Goal: Task Accomplishment & Management: Manage account settings

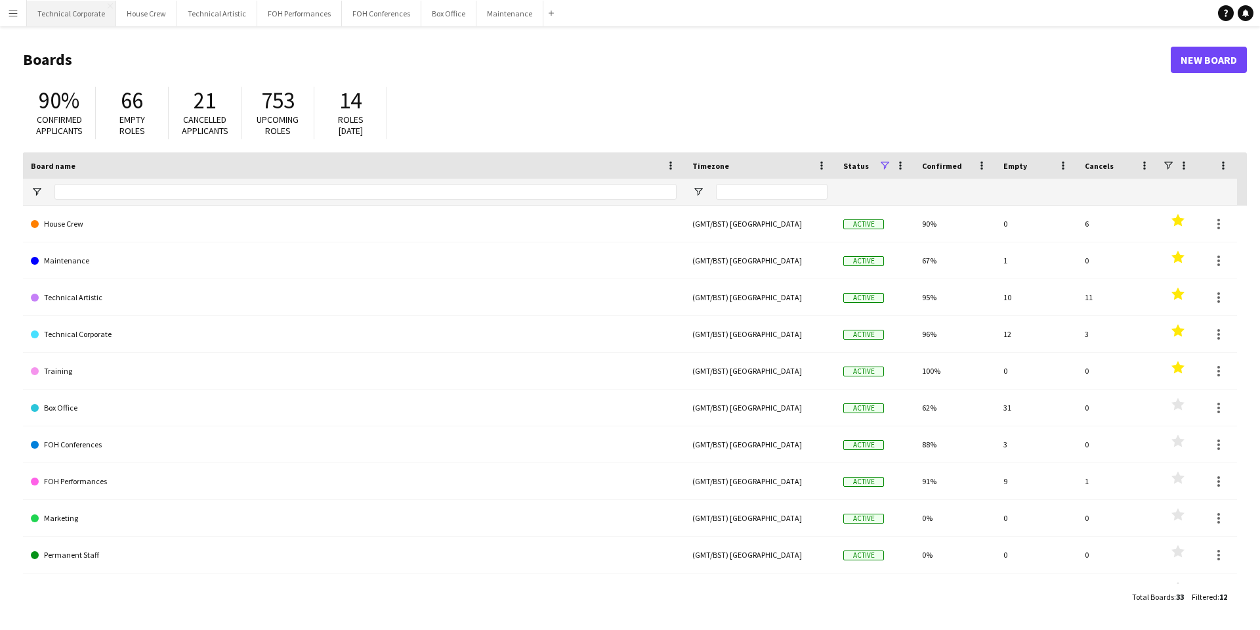
click at [84, 14] on button "Technical Corporate Close" at bounding box center [71, 14] width 89 height 26
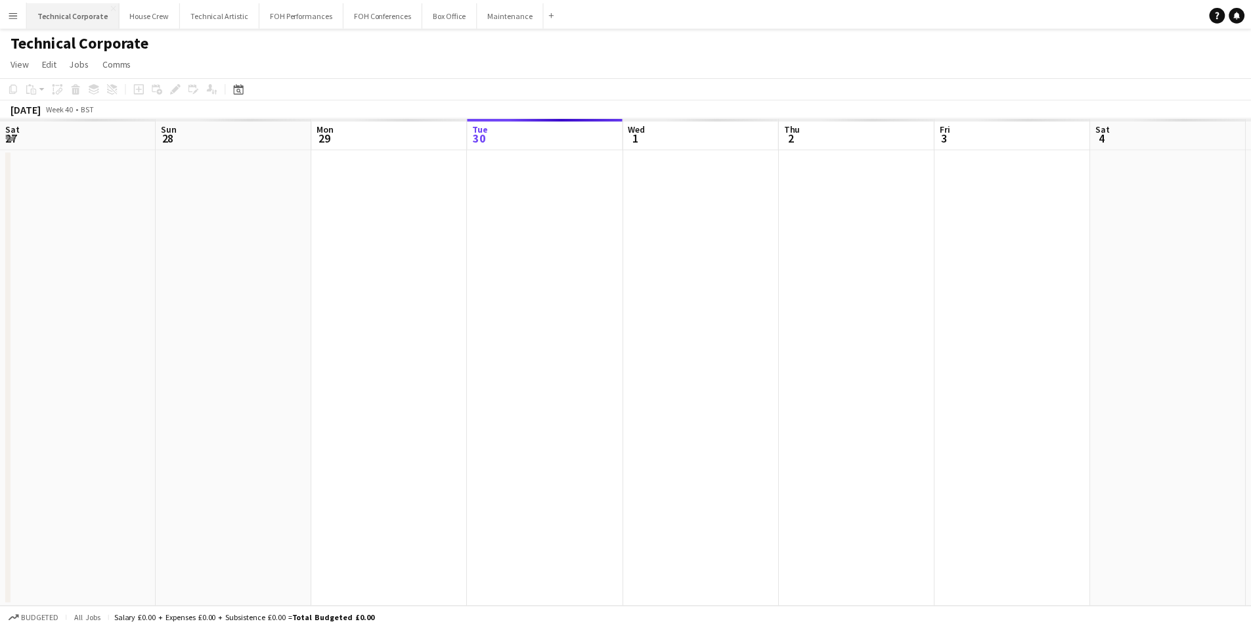
scroll to position [0, 314]
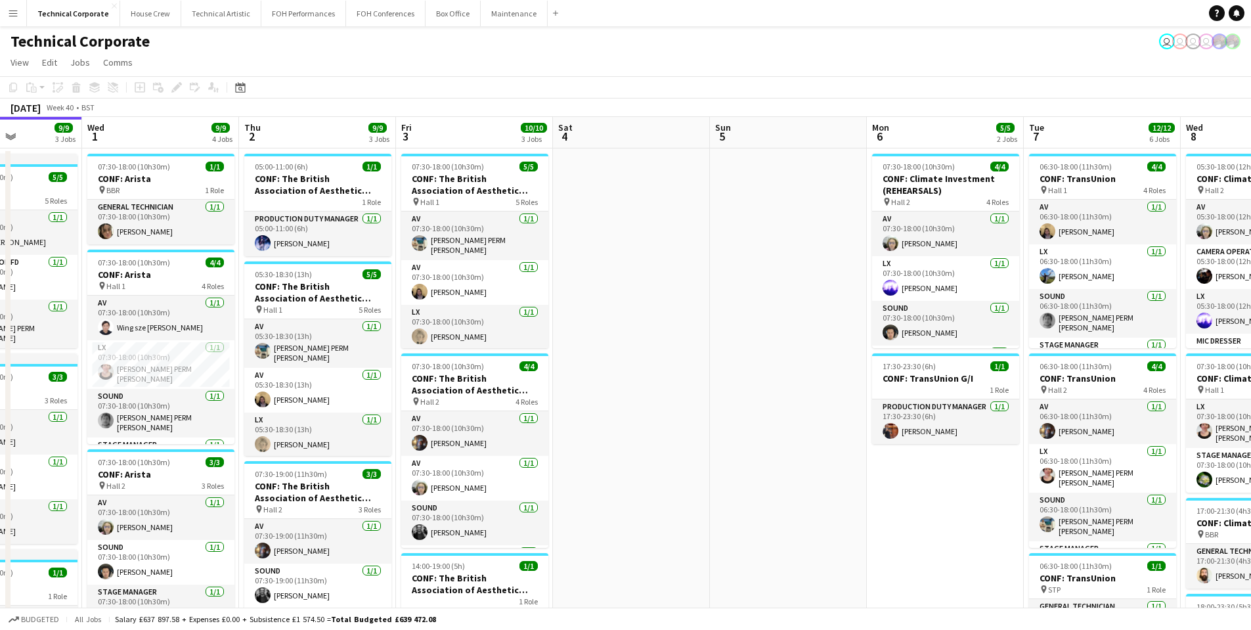
drag, startPoint x: 964, startPoint y: 355, endPoint x: 262, endPoint y: 350, distance: 702.5
click at [262, 350] on app-calendar-viewport "Sat 27 Sun 28 Mon 29 1/1 1 Job Tue 30 9/9 3 Jobs Wed 1 9/9 4 Jobs Thu 2 9/9 3 J…" at bounding box center [625, 579] width 1251 height 924
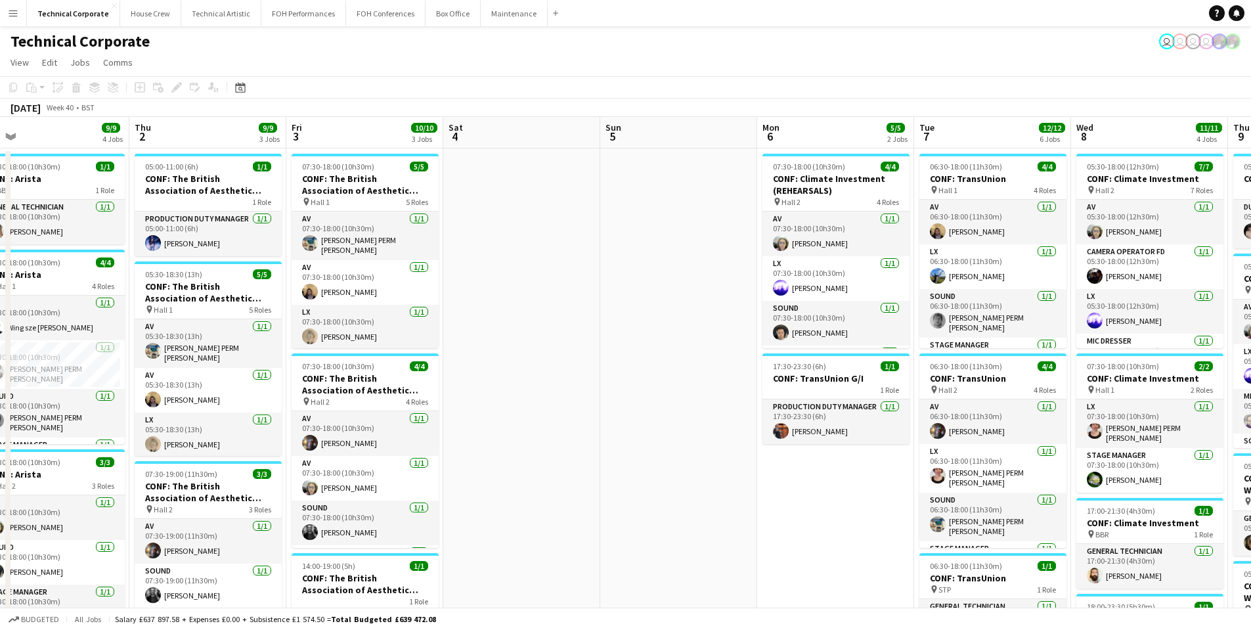
drag, startPoint x: 639, startPoint y: 377, endPoint x: 690, endPoint y: 374, distance: 51.3
click at [693, 374] on app-calendar-viewport "Mon 29 1/1 1 Job Tue 30 9/9 3 Jobs Wed 1 9/9 4 Jobs Thu 2 9/9 3 Jobs Fri 3 10/1…" at bounding box center [625, 579] width 1251 height 924
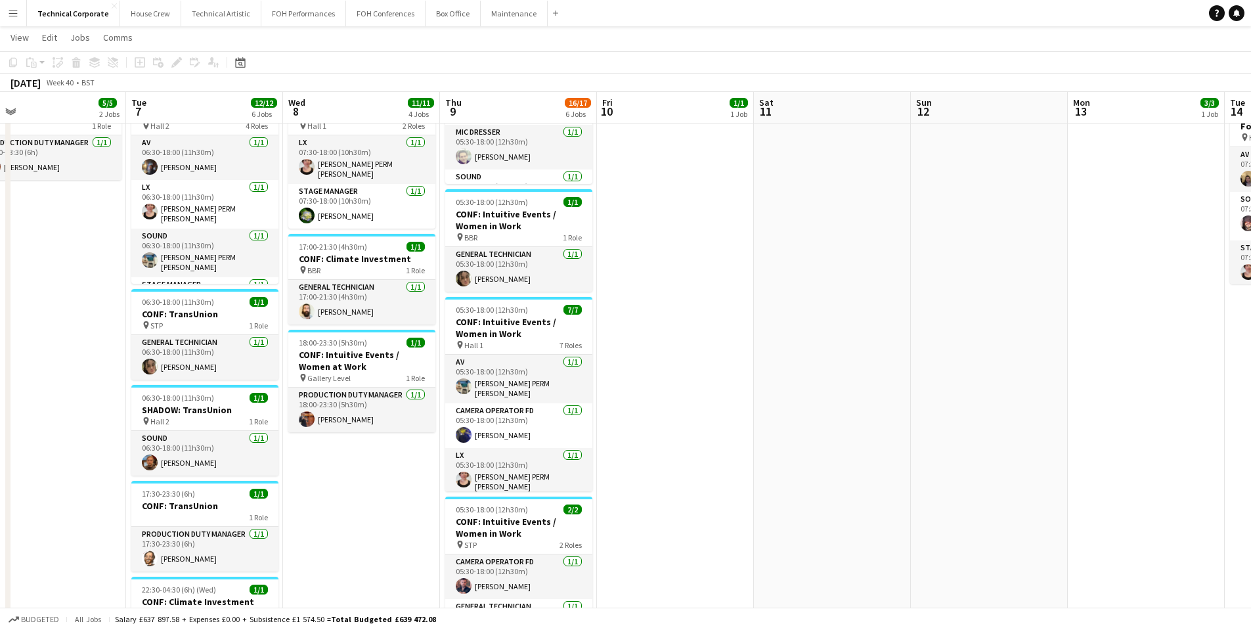
scroll to position [0, 453]
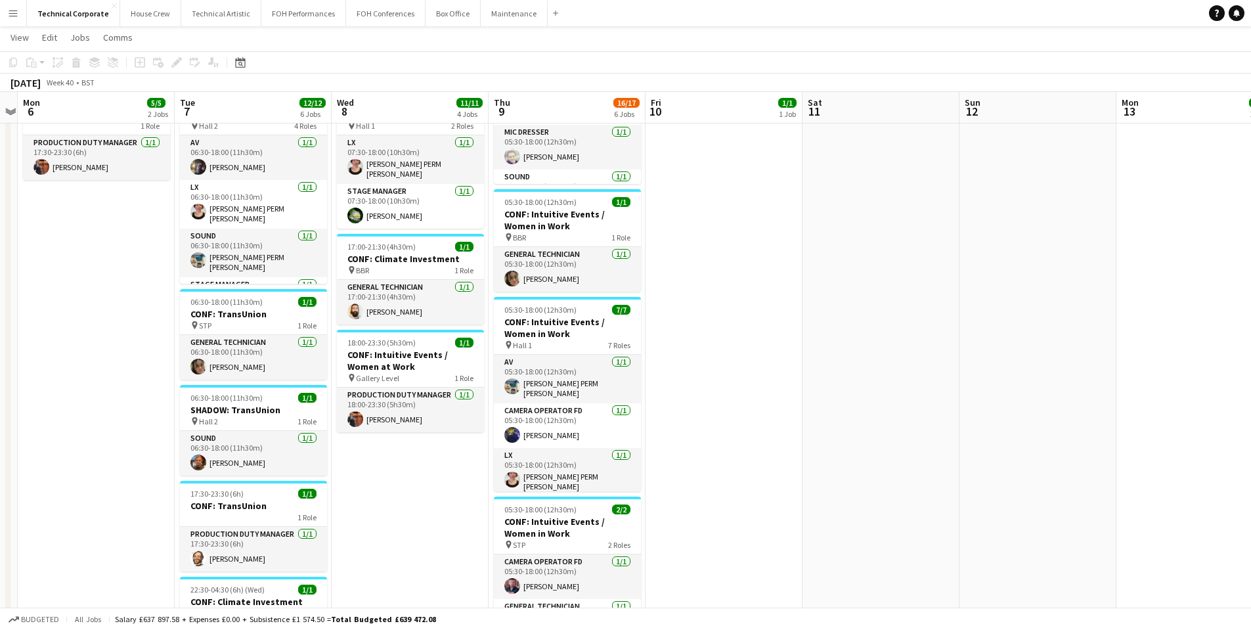
drag, startPoint x: 758, startPoint y: 410, endPoint x: 33, endPoint y: 374, distance: 725.0
click at [33, 374] on app-calendar-viewport "Fri 3 10/10 3 Jobs Sat 4 Sun 5 Mon 6 5/5 2 Jobs Tue 7 12/12 6 Jobs Wed 8 11/11 …" at bounding box center [625, 283] width 1251 height 989
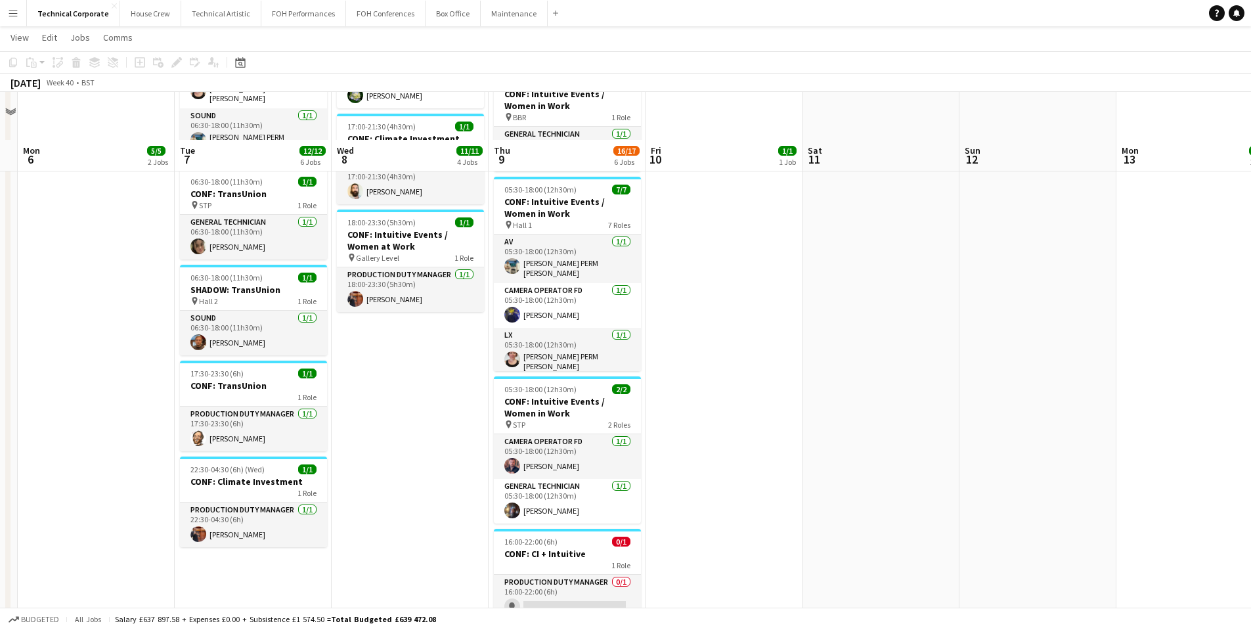
scroll to position [433, 0]
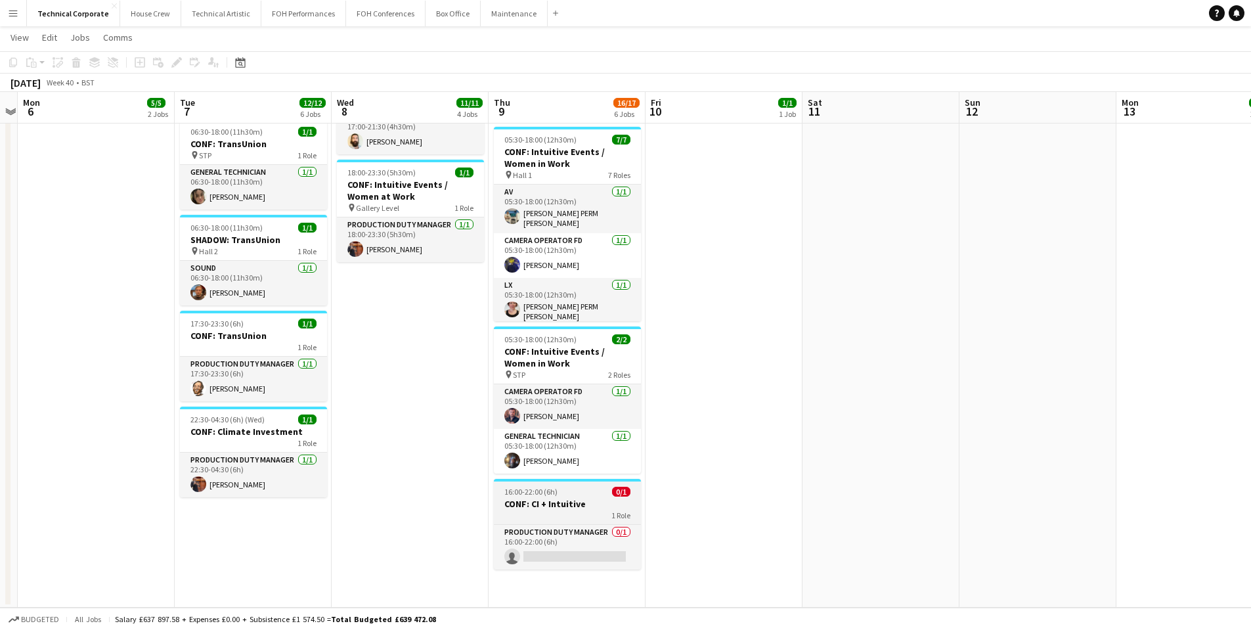
click at [559, 486] on div "16:00-22:00 (6h) 0/1" at bounding box center [567, 491] width 147 height 10
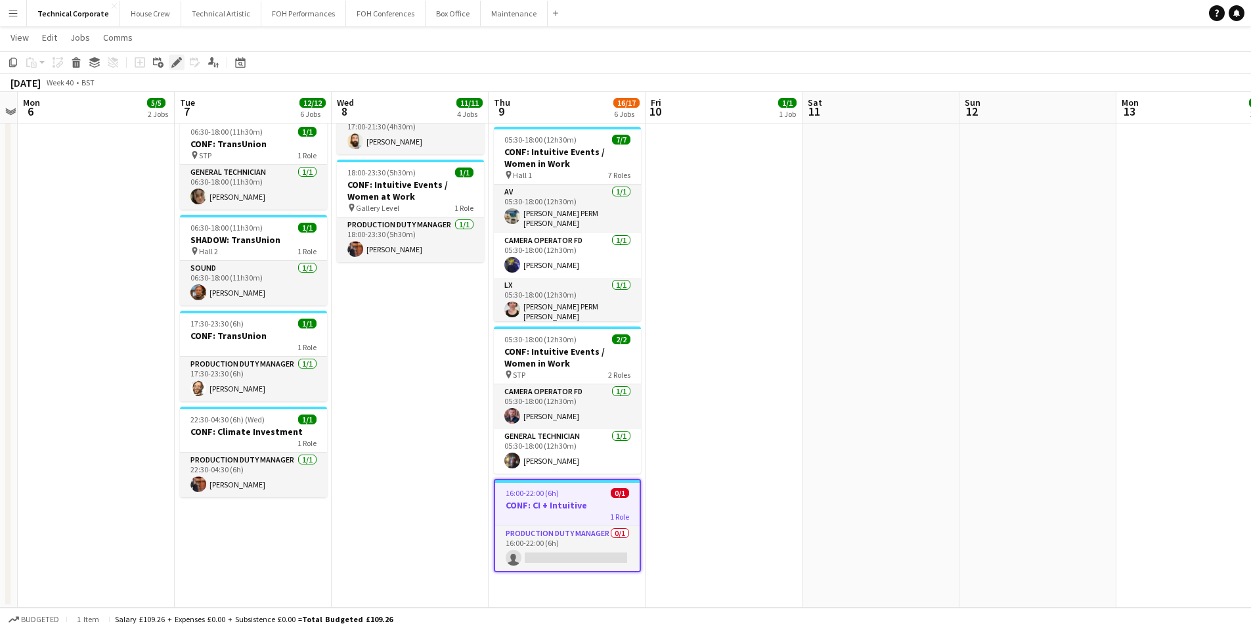
click at [179, 66] on icon "Edit" at bounding box center [176, 62] width 11 height 11
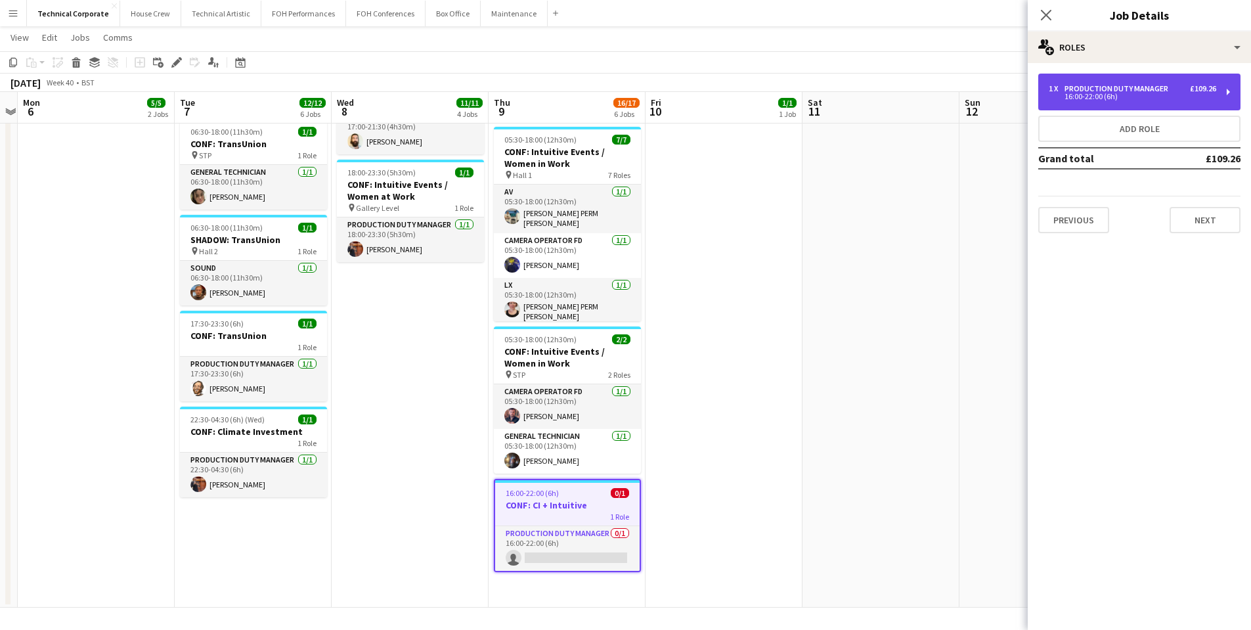
click at [1086, 108] on div "1 x Production Duty Manager £109.26 16:00-22:00 (6h)" at bounding box center [1139, 92] width 202 height 37
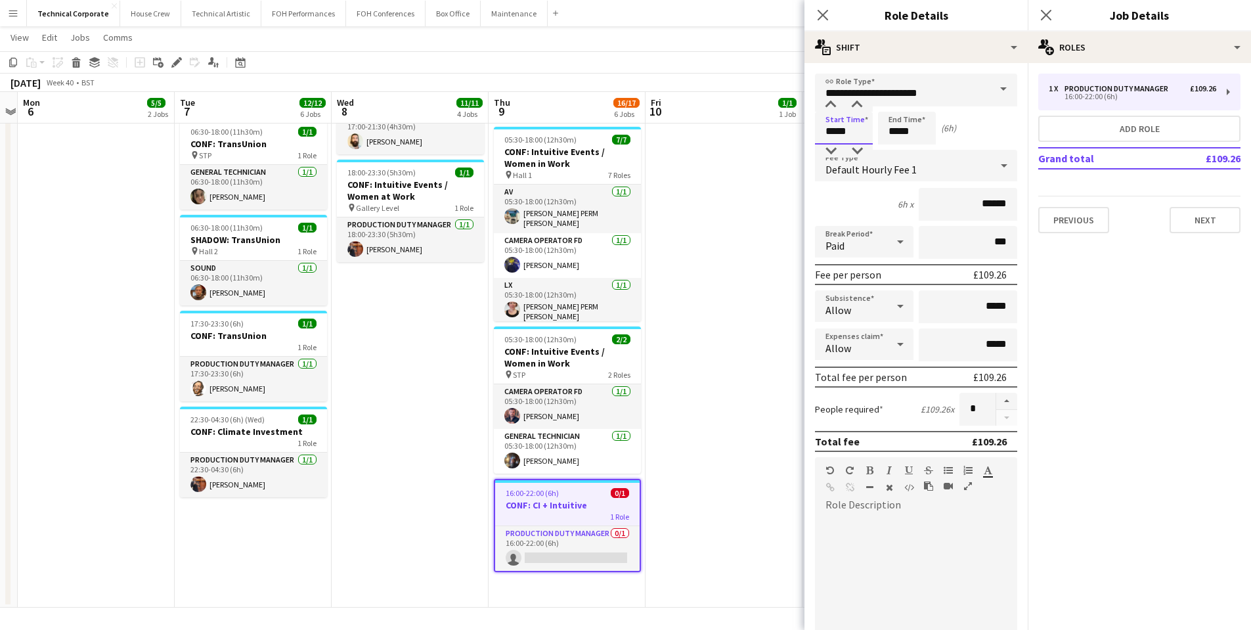
click at [834, 132] on input "*****" at bounding box center [844, 128] width 58 height 33
type input "*****"
click at [819, 11] on icon at bounding box center [822, 15] width 12 height 12
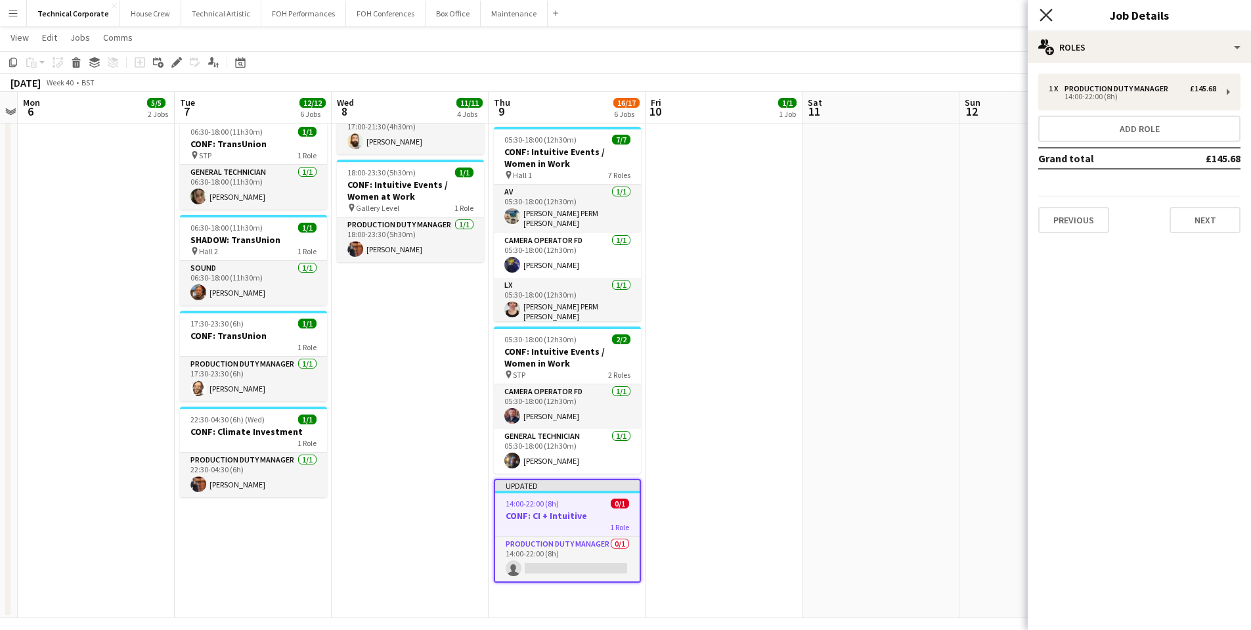
click at [1050, 15] on icon "Close pop-in" at bounding box center [1045, 15] width 12 height 12
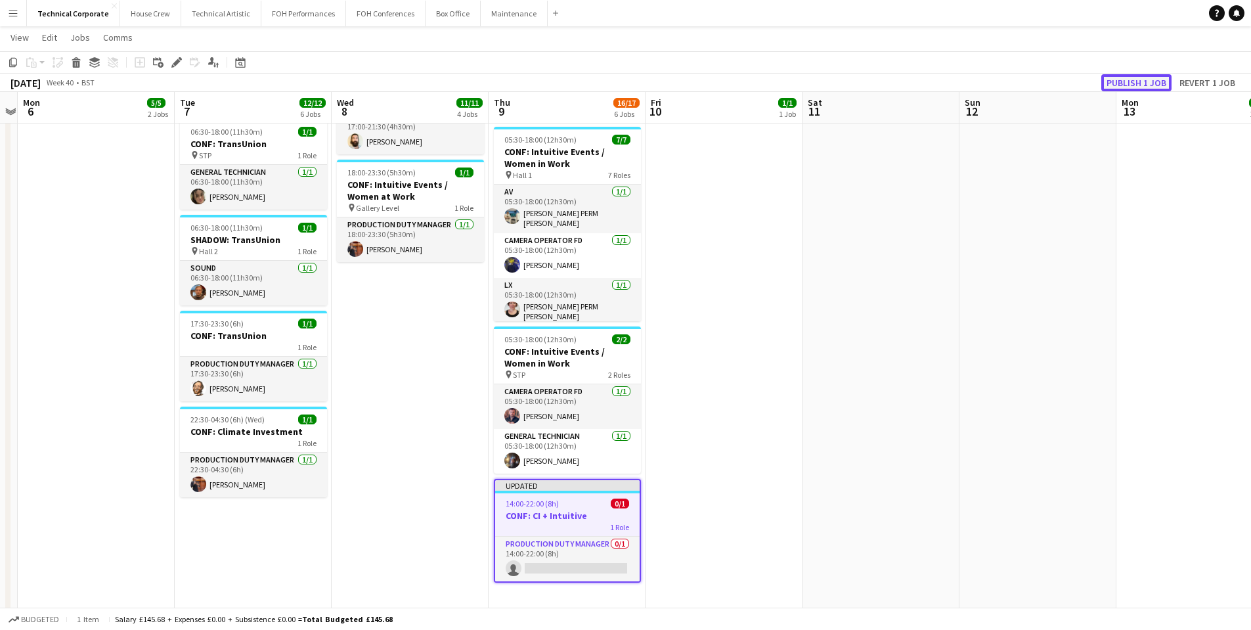
click at [1148, 83] on button "Publish 1 job" at bounding box center [1136, 82] width 70 height 17
